Goal: Check status: Check status

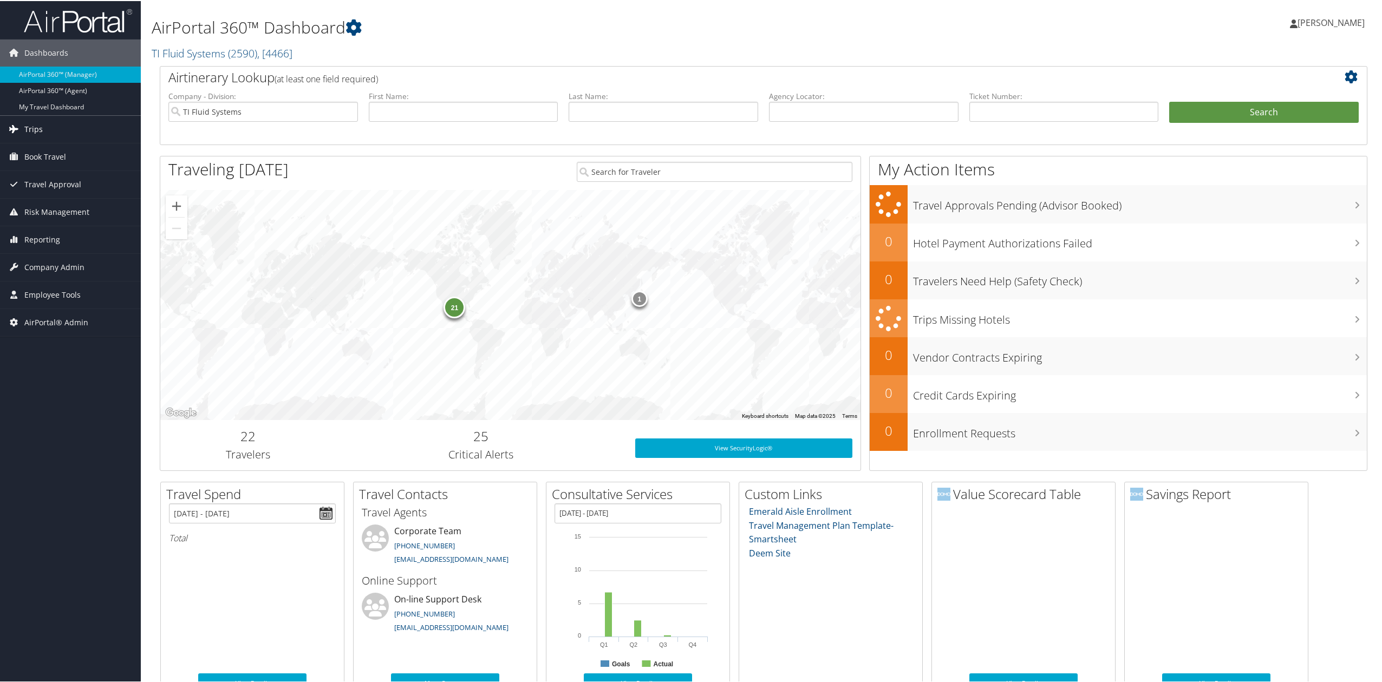
drag, startPoint x: 53, startPoint y: 124, endPoint x: 64, endPoint y: 133, distance: 13.9
click at [54, 122] on link "Trips" at bounding box center [70, 128] width 141 height 27
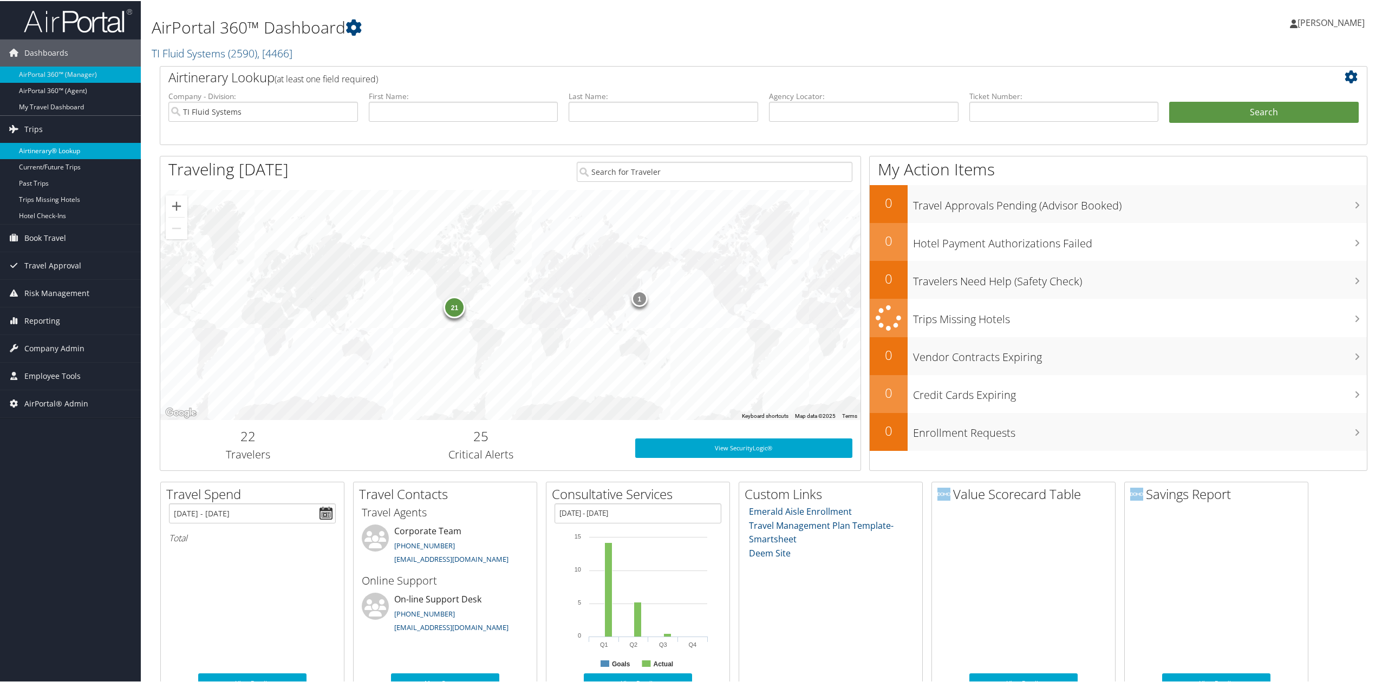
click at [92, 151] on link "Airtinerary® Lookup" at bounding box center [70, 150] width 141 height 16
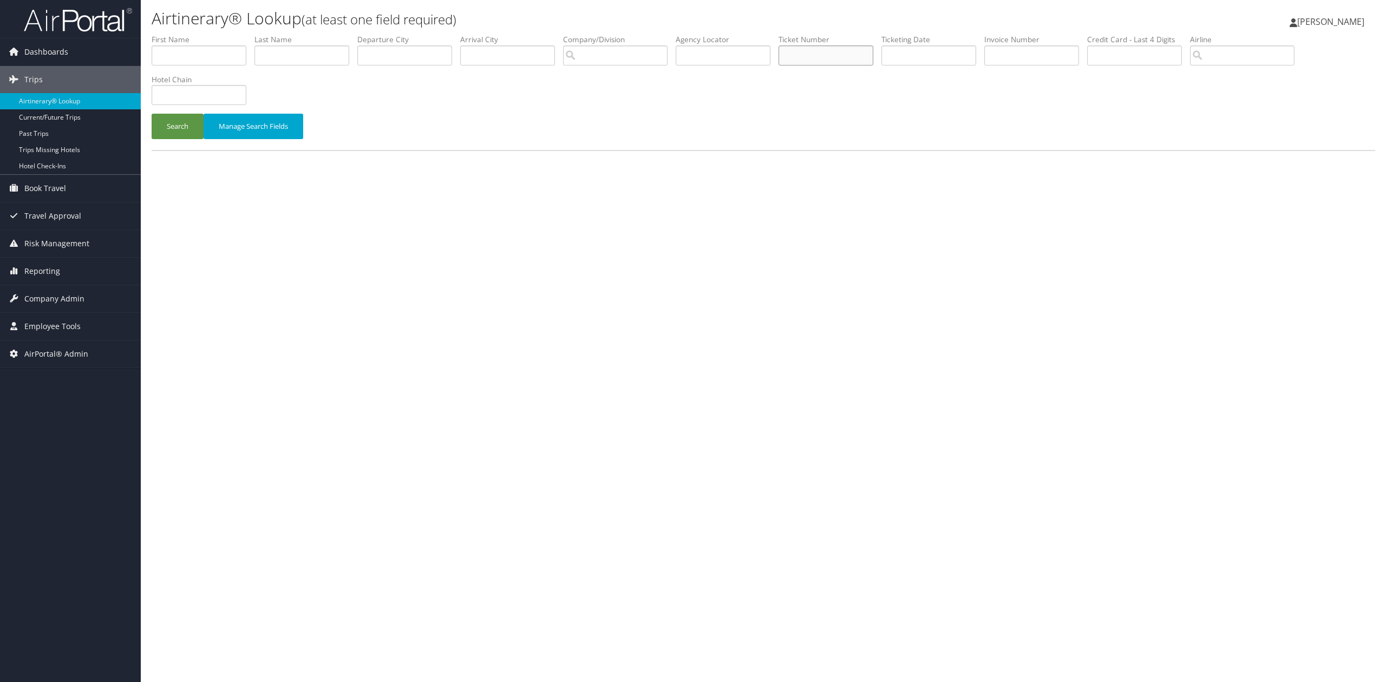
click at [810, 60] on input "text" at bounding box center [826, 55] width 95 height 20
click at [152, 114] on button "Search" at bounding box center [178, 126] width 52 height 25
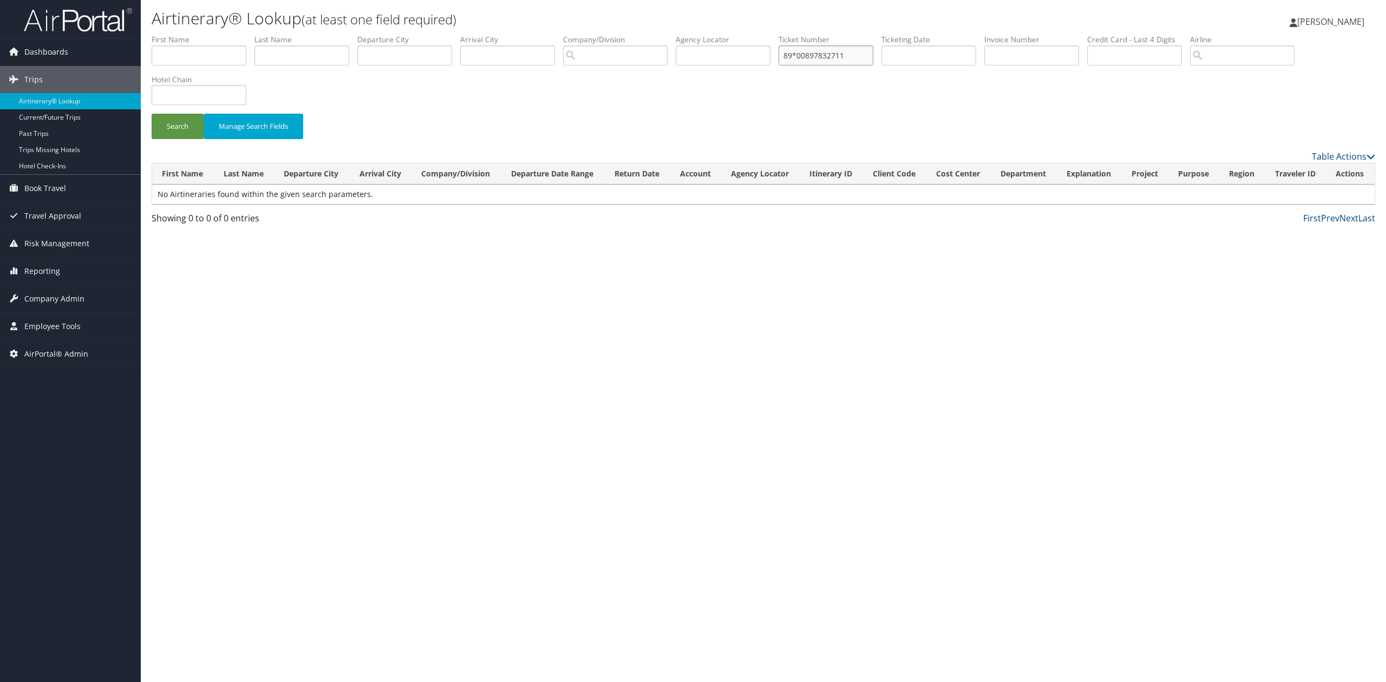
click at [809, 57] on input "89*00897832711" at bounding box center [826, 55] width 95 height 20
click at [152, 114] on button "Search" at bounding box center [178, 126] width 52 height 25
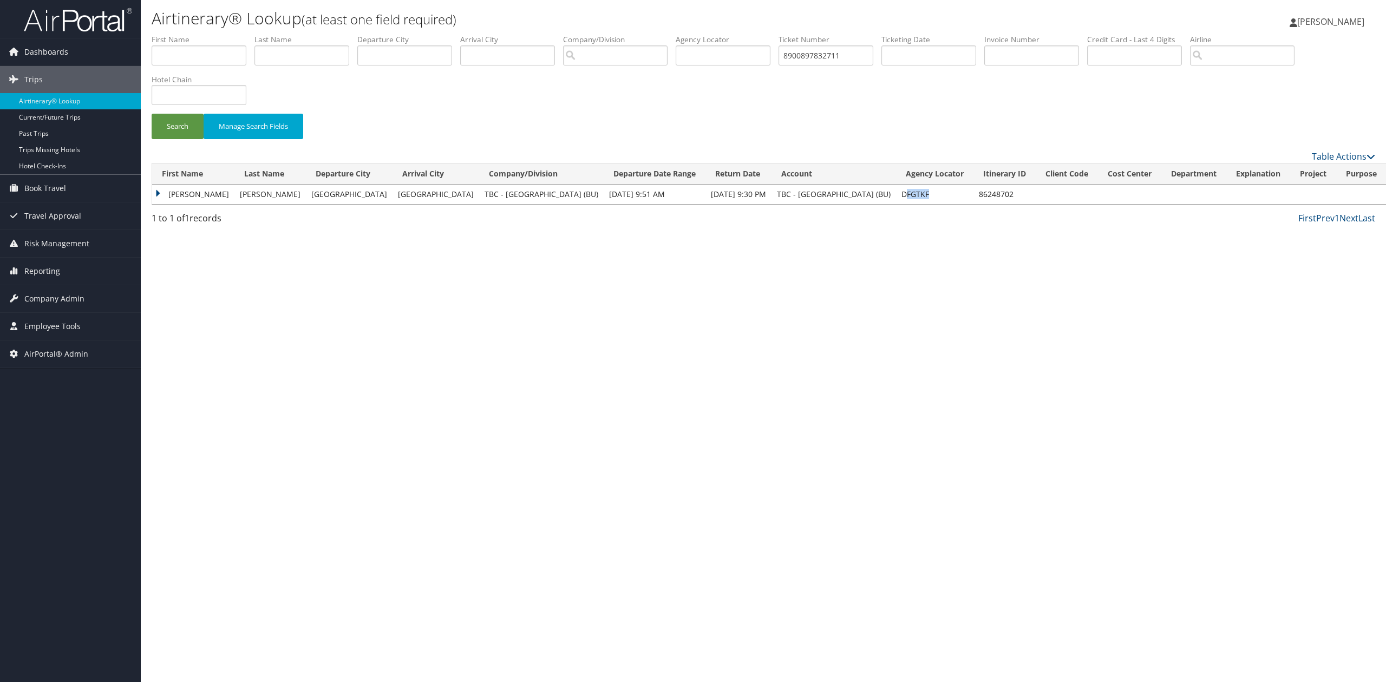
click at [896, 193] on td "DFGTKF" at bounding box center [934, 194] width 77 height 19
click at [354, 458] on div "Airtinerary® Lookup (at least one field required) [PERSON_NAME] [PERSON_NAME] M…" at bounding box center [763, 341] width 1245 height 682
drag, startPoint x: 853, startPoint y: 61, endPoint x: 739, endPoint y: 53, distance: 115.0
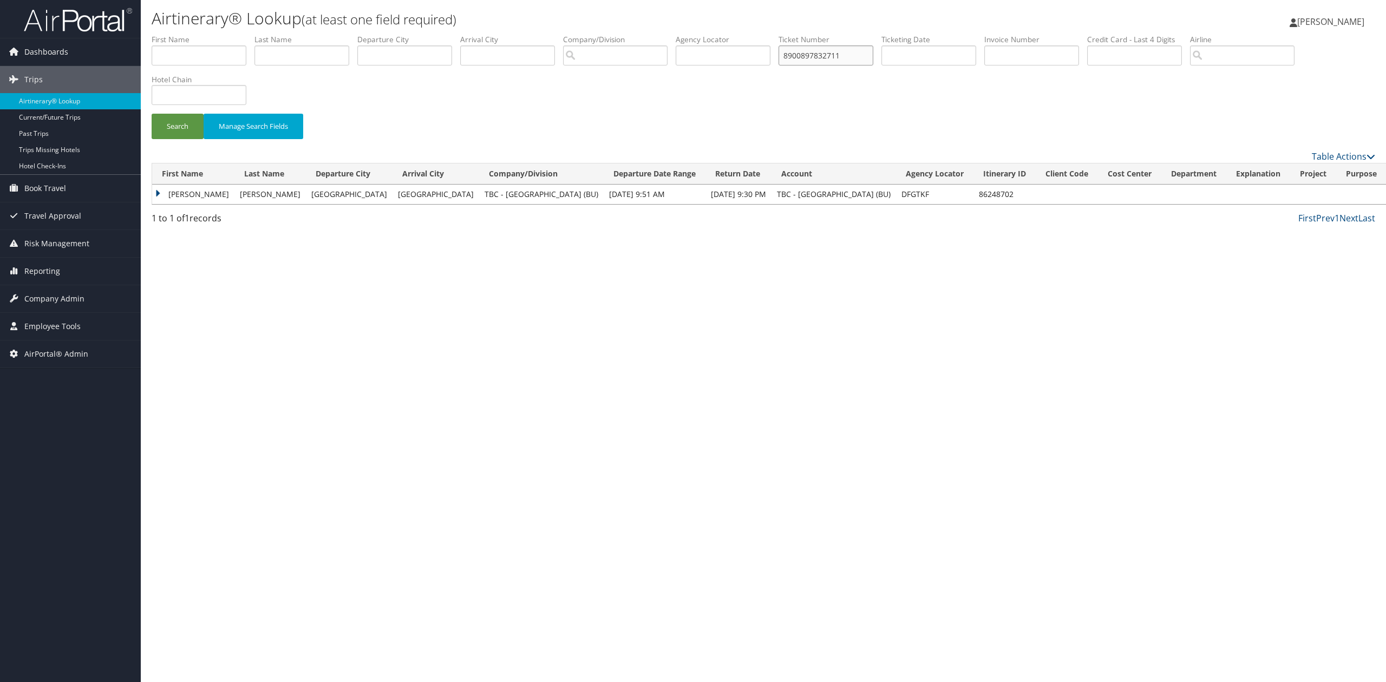
click at [741, 34] on ul "First Name Last Name Departure City Arrival City Company/Division Airport/City …" at bounding box center [764, 34] width 1224 height 0
click at [152, 114] on button "Search" at bounding box center [178, 126] width 52 height 25
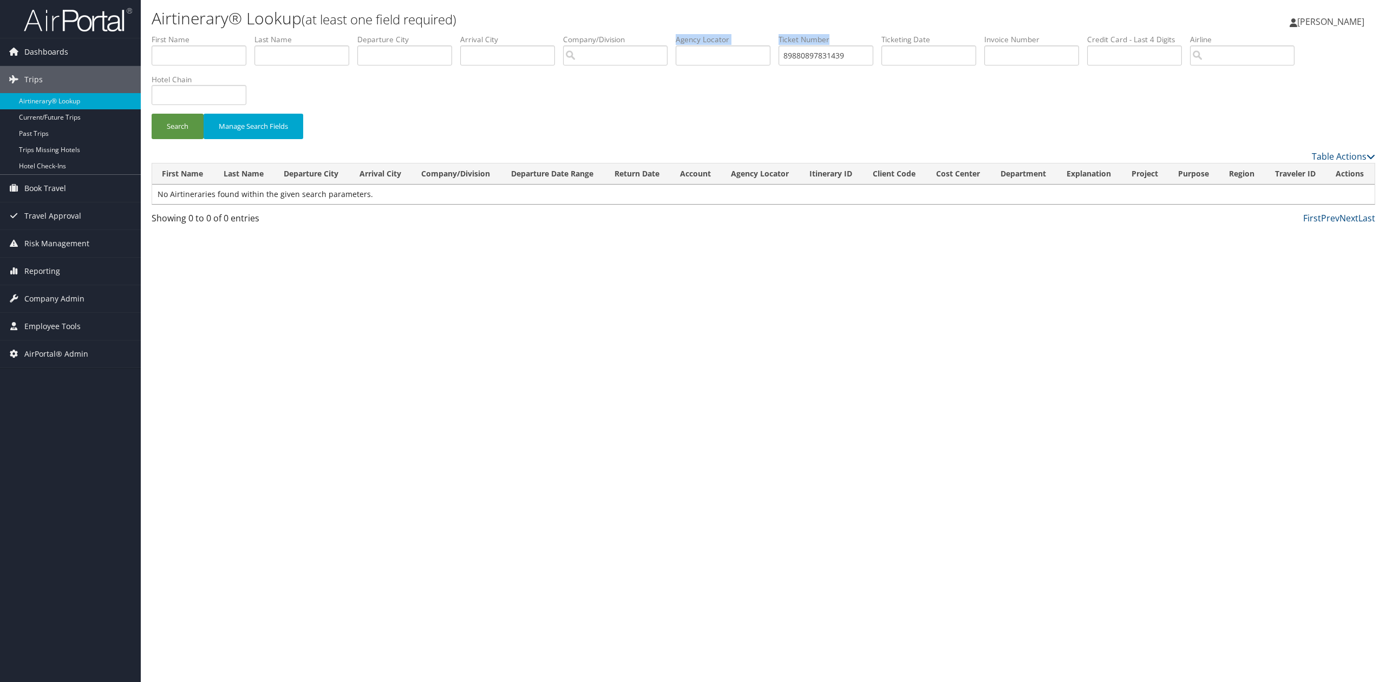
drag, startPoint x: 866, startPoint y: 44, endPoint x: 754, endPoint y: 47, distance: 112.7
click at [758, 34] on ul "First Name Last Name Departure City Arrival City Company/Division Airport/City …" at bounding box center [764, 34] width 1224 height 0
drag, startPoint x: 774, startPoint y: 56, endPoint x: 759, endPoint y: 58, distance: 15.3
click at [759, 34] on ul "First Name Last Name Departure City Arrival City Company/Division Airport/City …" at bounding box center [764, 34] width 1224 height 0
click at [152, 114] on button "Search" at bounding box center [178, 126] width 52 height 25
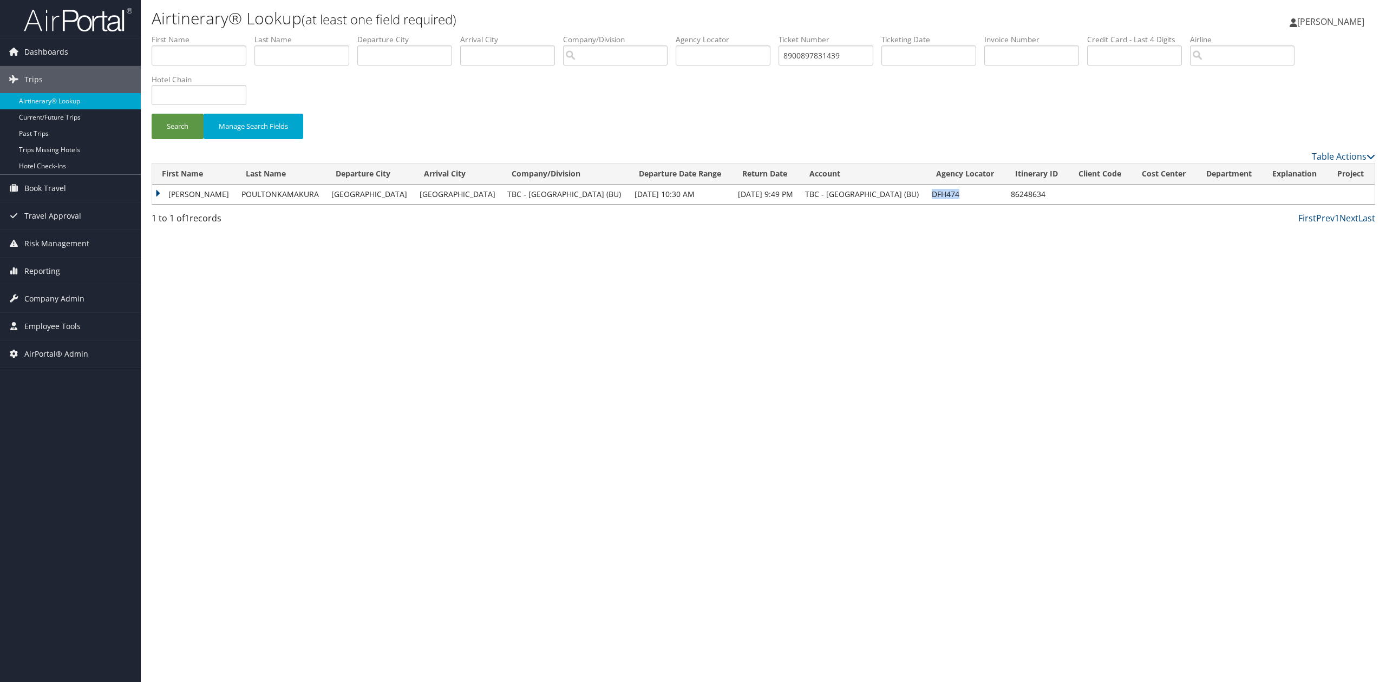
drag, startPoint x: 957, startPoint y: 198, endPoint x: 913, endPoint y: 198, distance: 44.4
click at [913, 198] on tr "[PERSON_NAME] [GEOGRAPHIC_DATA] [GEOGRAPHIC_DATA] TBC - [GEOGRAPHIC_DATA] (BU) …" at bounding box center [763, 194] width 1223 height 19
copy tr "DFH474"
click at [360, 315] on div "Airtinerary® Lookup (at least one field required) [PERSON_NAME] [PERSON_NAME] M…" at bounding box center [763, 341] width 1245 height 682
drag, startPoint x: 867, startPoint y: 51, endPoint x: 756, endPoint y: 58, distance: 111.3
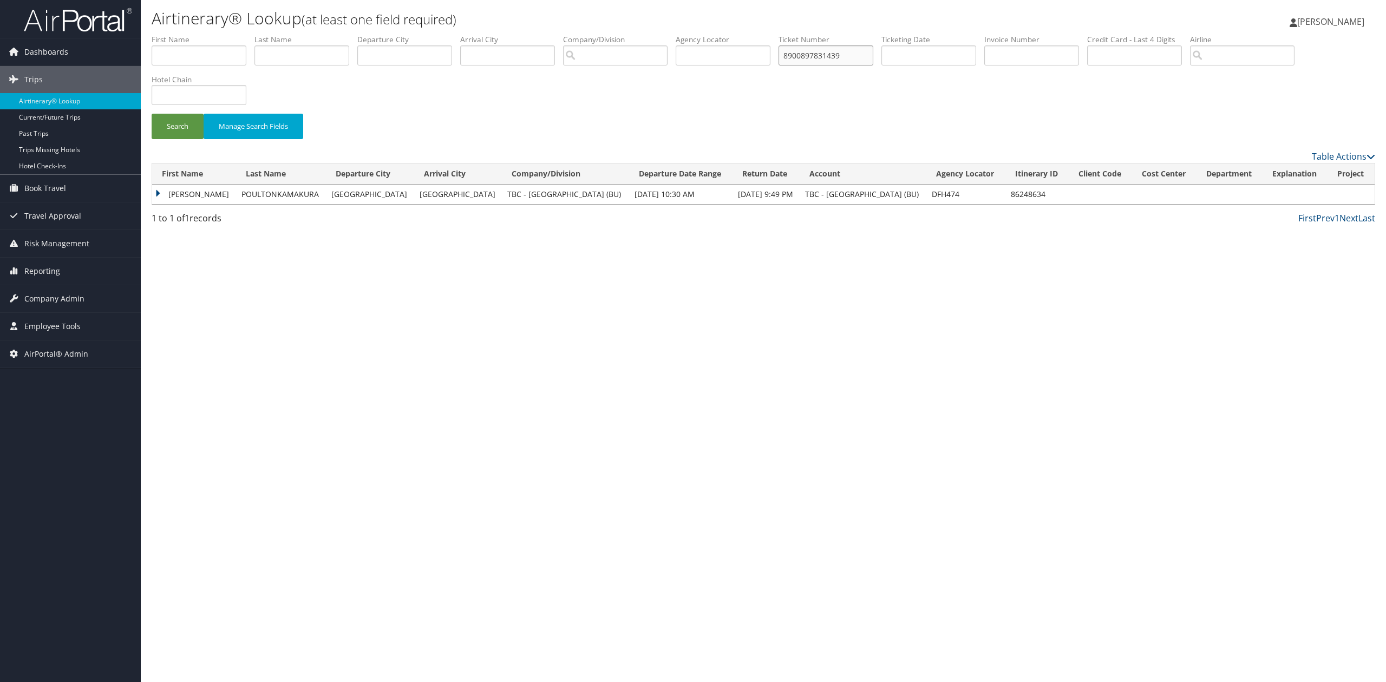
click at [756, 34] on ul "First Name Last Name Departure City Arrival City Company/Division Airport/City …" at bounding box center [764, 34] width 1224 height 0
type input "8900897832714"
click at [152, 114] on button "Search" at bounding box center [178, 126] width 52 height 25
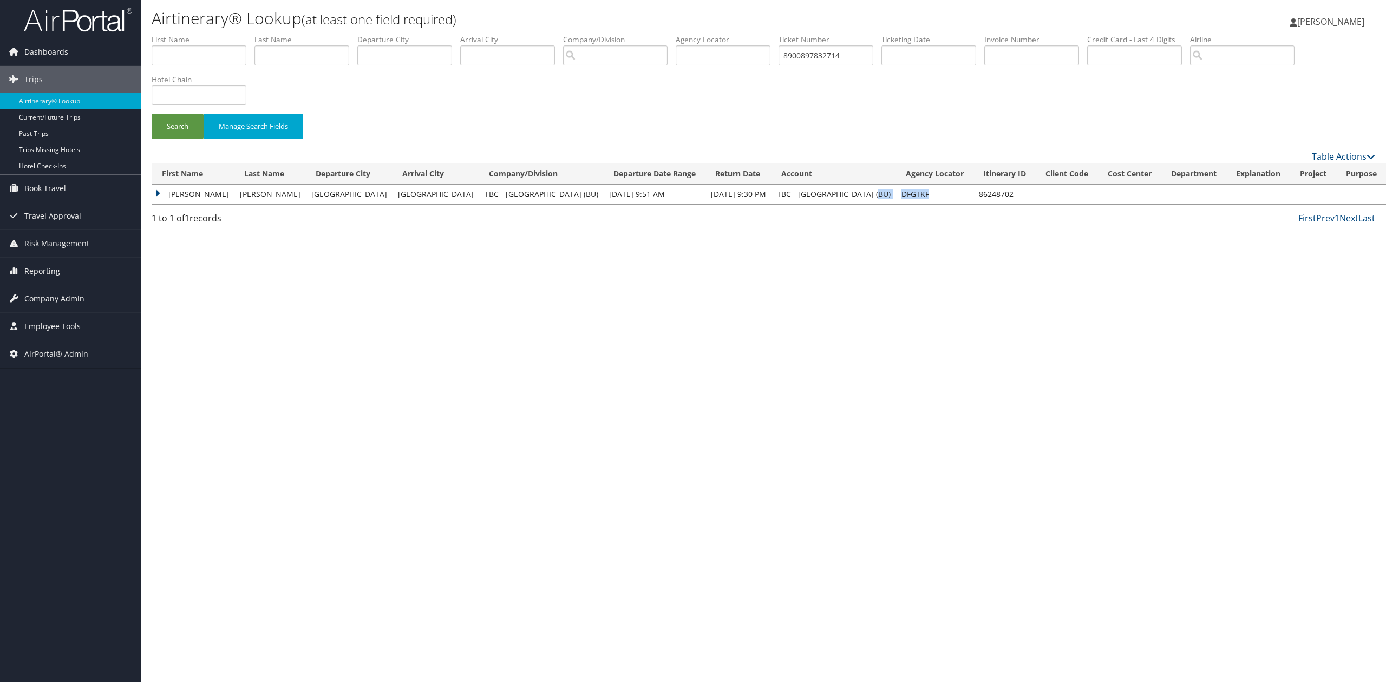
drag, startPoint x: 835, startPoint y: 191, endPoint x: 814, endPoint y: 192, distance: 20.6
click at [814, 192] on tr "[PERSON_NAME] [PERSON_NAME] Los Angeles Chicago TBC - [GEOGRAPHIC_DATA] (BU) [D…" at bounding box center [792, 194] width 1280 height 19
click at [913, 237] on div "Airtinerary® Lookup (at least one field required) [PERSON_NAME] [PERSON_NAME] M…" at bounding box center [763, 341] width 1245 height 682
drag, startPoint x: 823, startPoint y: 188, endPoint x: 837, endPoint y: 195, distance: 15.0
click at [896, 195] on td "DFGTKF" at bounding box center [934, 194] width 77 height 19
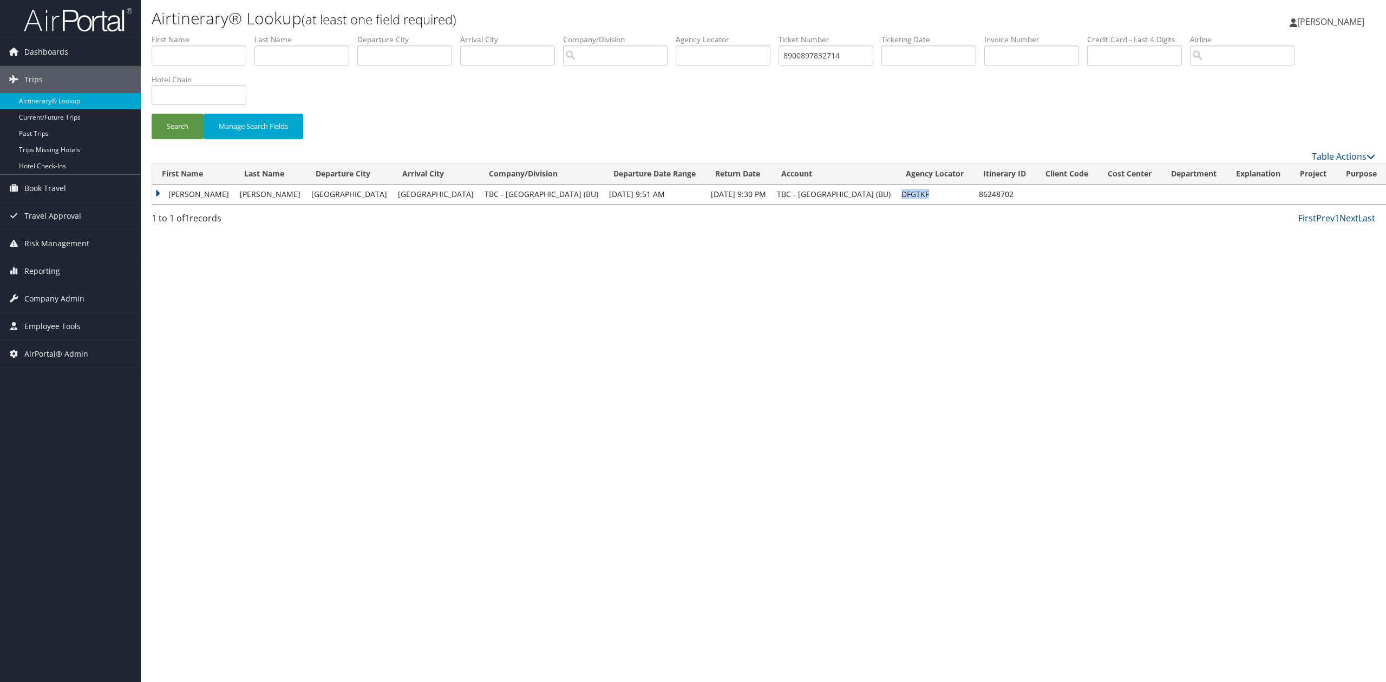
copy td "DFGTKF"
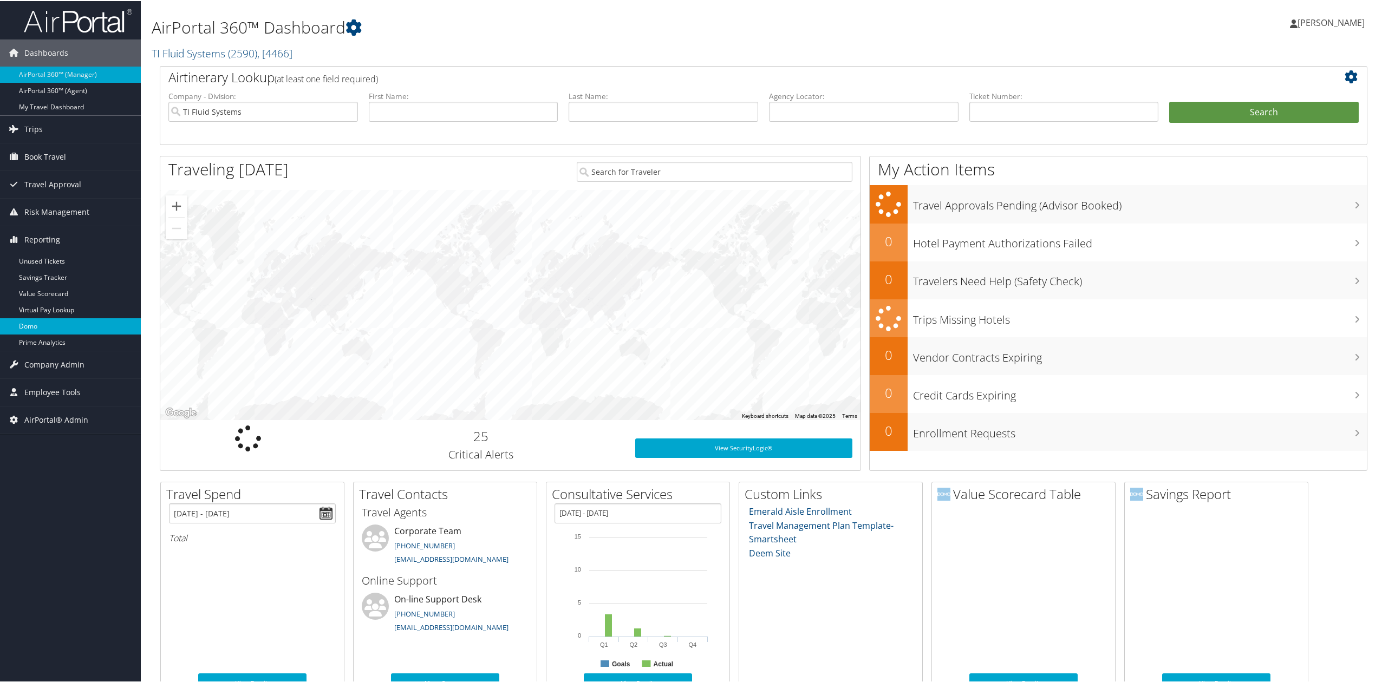
click at [53, 328] on link "Domo" at bounding box center [70, 325] width 141 height 16
